Goal: Task Accomplishment & Management: Manage account settings

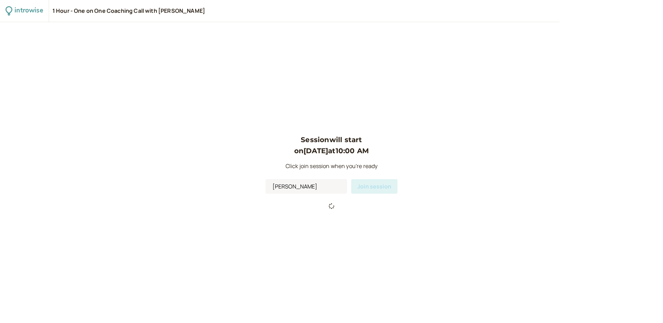
click at [28, 11] on div "introwise" at bounding box center [29, 11] width 28 height 11
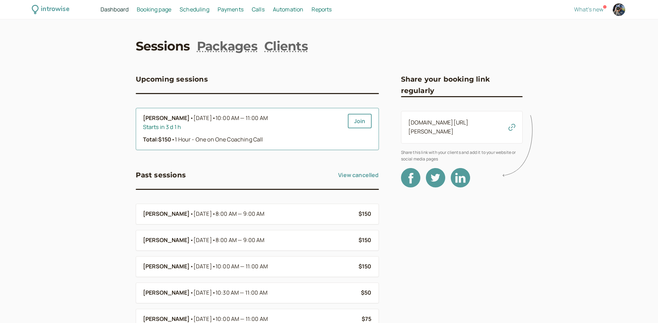
click at [159, 126] on div "Starts in 3 d 1 h" at bounding box center [242, 127] width 199 height 9
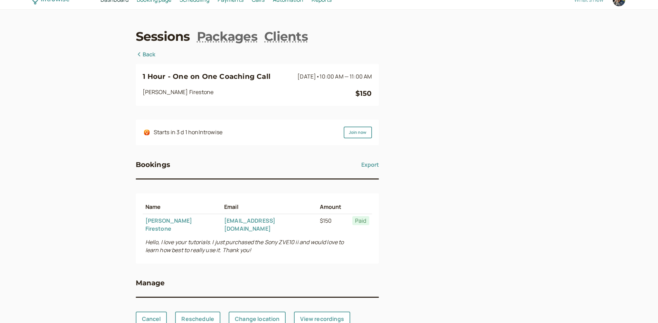
scroll to position [25, 0]
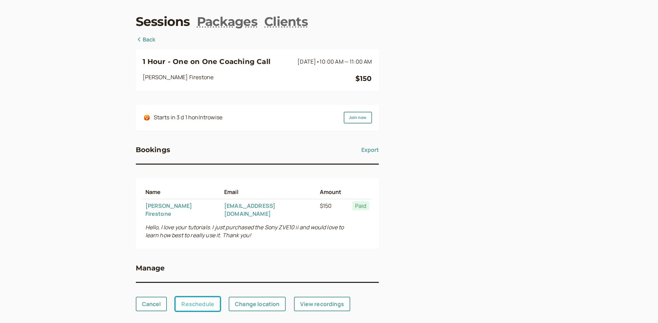
click at [196, 296] on link "Reschedule" at bounding box center [197, 303] width 45 height 15
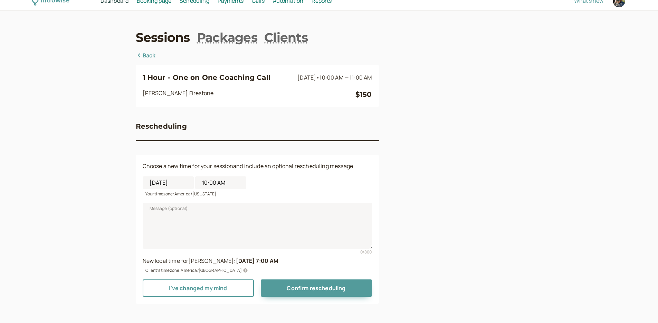
scroll to position [9, 0]
click at [195, 215] on textarea "Message (optional)" at bounding box center [257, 225] width 229 height 46
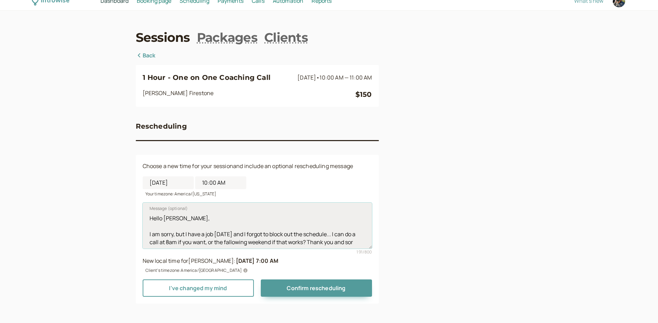
scroll to position [5, 0]
click at [194, 244] on textarea "Hello [PERSON_NAME], I am sorry, but I have a job [DATE] and I forgot to block …" at bounding box center [257, 225] width 229 height 46
click at [197, 245] on textarea "Hello [PERSON_NAME], I am sorry, but I have a job [DATE] and I forgot to block …" at bounding box center [257, 225] width 229 height 46
click at [241, 245] on textarea "Hello [PERSON_NAME], I am sorry, but I have a job [DATE] and I forgot to block …" at bounding box center [257, 225] width 229 height 46
click at [196, 245] on textarea "Hello [PERSON_NAME], I am sorry, but I have a job [DATE] and I forgot to block …" at bounding box center [257, 225] width 229 height 46
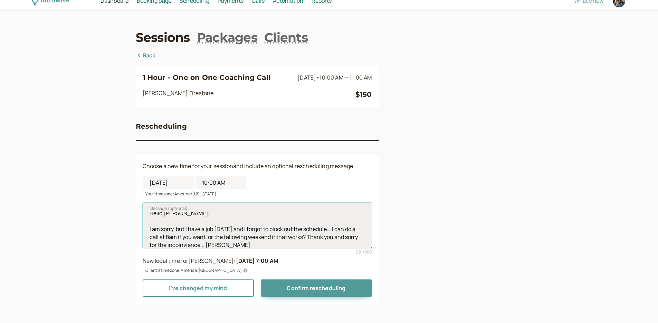
click at [197, 247] on textarea "Hello [PERSON_NAME], I am sorry, but I have a job [DATE] and I forgot to block …" at bounding box center [257, 225] width 229 height 46
click at [180, 245] on textarea "Hello [PERSON_NAME], I am sorry, but I have a job [DATE] and I forgot to block …" at bounding box center [257, 225] width 229 height 46
click at [194, 245] on textarea "Hello [PERSON_NAME], I am sorry, but I have a job [DATE] and I forgot to block …" at bounding box center [257, 225] width 229 height 46
click at [208, 245] on textarea "Hello [PERSON_NAME], I am sorry, but I have a job [DATE] and I forgot to block …" at bounding box center [257, 225] width 229 height 46
click at [218, 242] on textarea "Hello [PERSON_NAME], I am sorry, but I have a job [DATE] and I forgot to block …" at bounding box center [257, 225] width 229 height 46
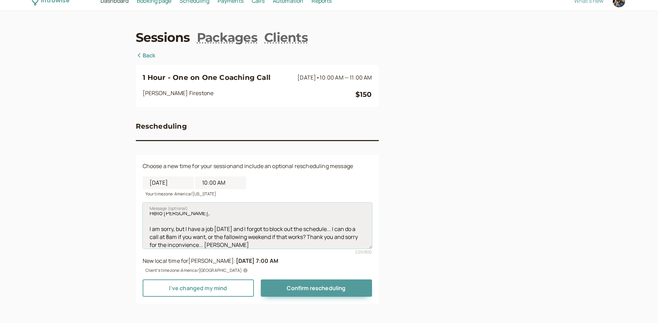
click at [201, 245] on textarea "Hello [PERSON_NAME], I am sorry, but I have a job [DATE] and I forgot to block …" at bounding box center [257, 225] width 229 height 46
click at [249, 247] on textarea "Hello [PERSON_NAME], I am sorry, but I have a job [DATE] and I forgot to block …" at bounding box center [257, 225] width 229 height 46
click at [236, 242] on textarea "Hello [PERSON_NAME], I am sorry, but I have a job [DATE] and I forgot to block …" at bounding box center [257, 225] width 229 height 46
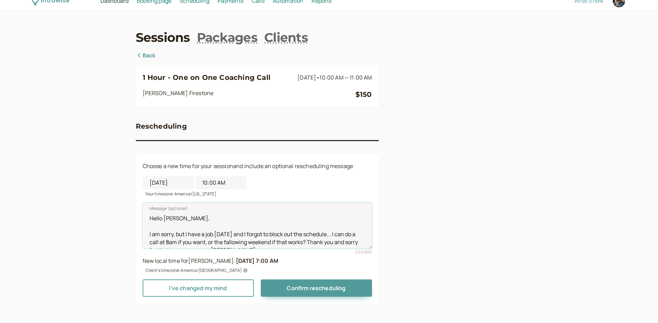
drag, startPoint x: 236, startPoint y: 242, endPoint x: 144, endPoint y: 201, distance: 100.7
click at [144, 201] on div "Message (optional) Hello [PERSON_NAME], I am sorry, but I have a job [DATE] and…" at bounding box center [257, 226] width 229 height 58
type textarea "Hello [PERSON_NAME], I am sorry, but I have a job [DATE] and I forgot to block …"
click at [206, 183] on input "10:00 AM" at bounding box center [220, 182] width 51 height 13
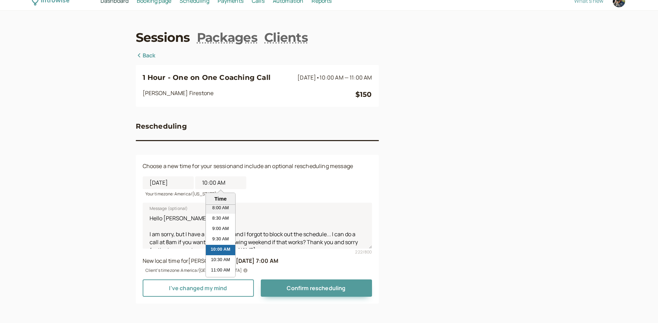
click at [217, 207] on li "8:00 AM" at bounding box center [220, 208] width 29 height 10
type input "8:00 AM"
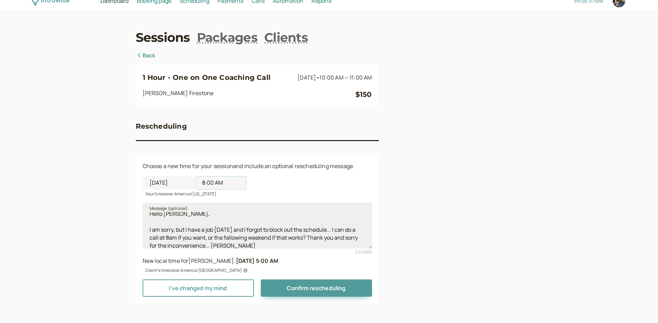
scroll to position [8, 0]
click at [189, 235] on textarea "Hello [PERSON_NAME], I am sorry, but I have a job [DATE] and I forgot to block …" at bounding box center [257, 225] width 229 height 46
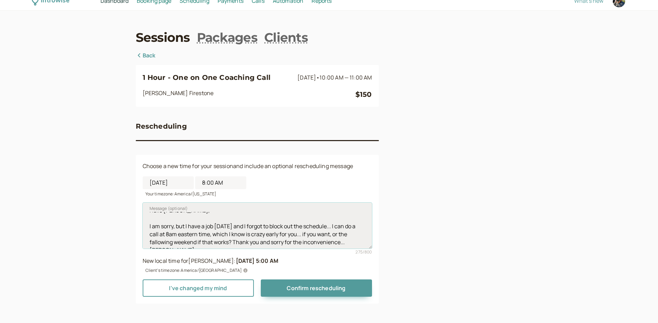
drag, startPoint x: 349, startPoint y: 235, endPoint x: 314, endPoint y: 234, distance: 34.9
click at [314, 234] on textarea "Hello [PERSON_NAME], I am sorry, but I have a job [DATE] and I forgot to block …" at bounding box center [257, 225] width 229 height 46
click at [336, 236] on textarea "Hello [PERSON_NAME], I am sorry, but I have a job [DATE] and I forgot to block …" at bounding box center [257, 225] width 229 height 46
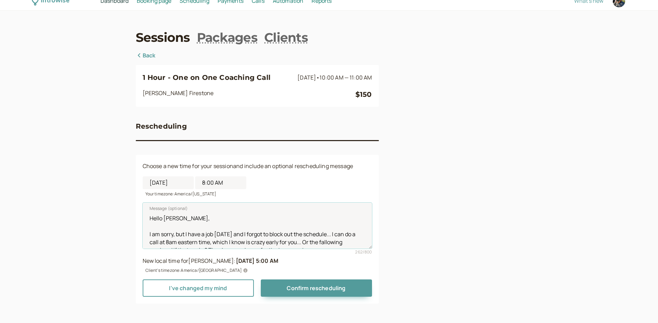
drag, startPoint x: 331, startPoint y: 242, endPoint x: 115, endPoint y: 193, distance: 220.6
click at [115, 193] on div "introwise Dashboard Dashboard Booking page Booking Scheduling Scheduling Paymen…" at bounding box center [329, 156] width 658 height 331
type textarea "Hello [PERSON_NAME], I am sorry, but I have a job [DATE] and I forgot to block …"
